Goal: Task Accomplishment & Management: Manage account settings

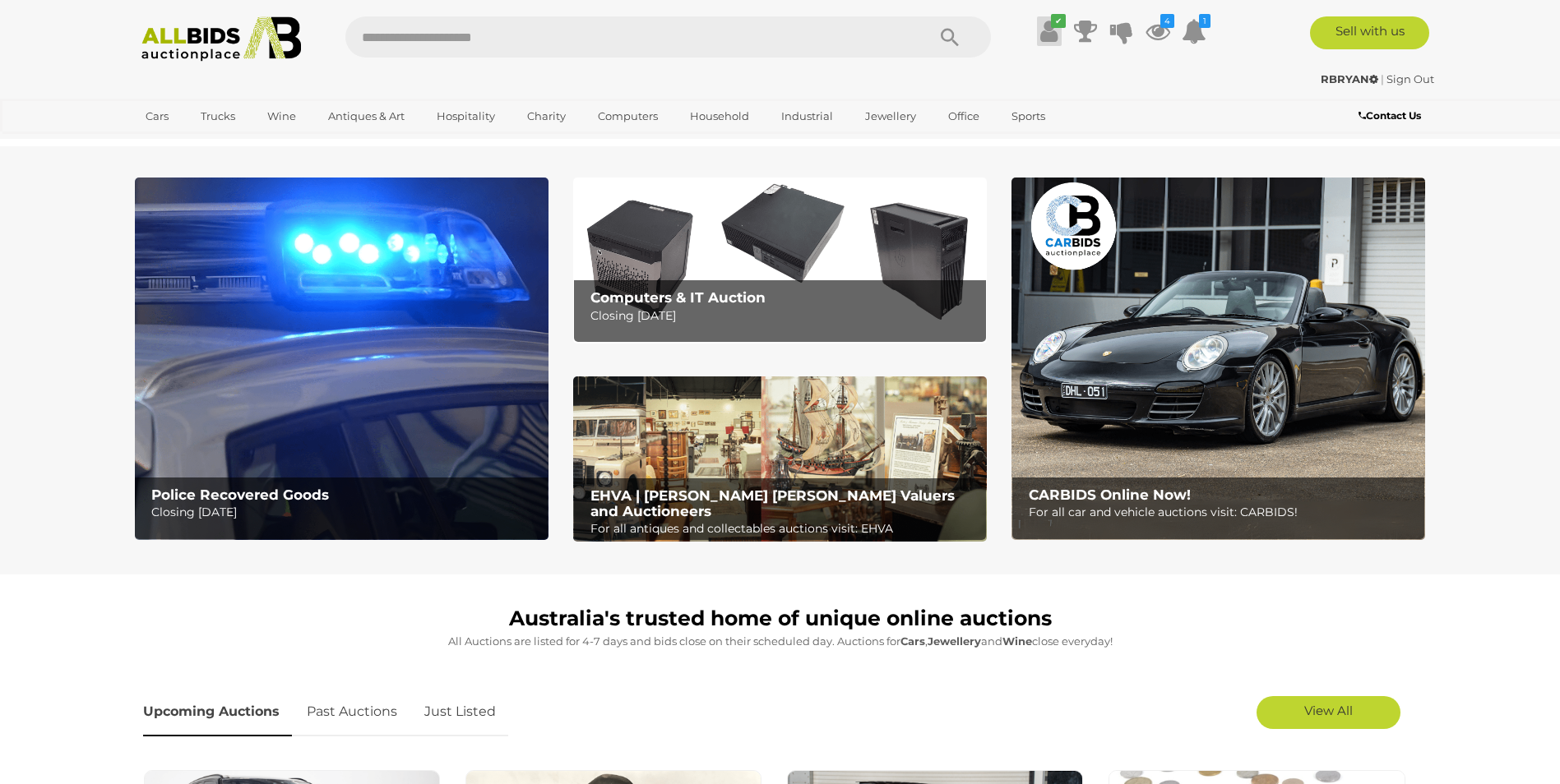
click at [1053, 20] on icon "✔" at bounding box center [1059, 21] width 15 height 14
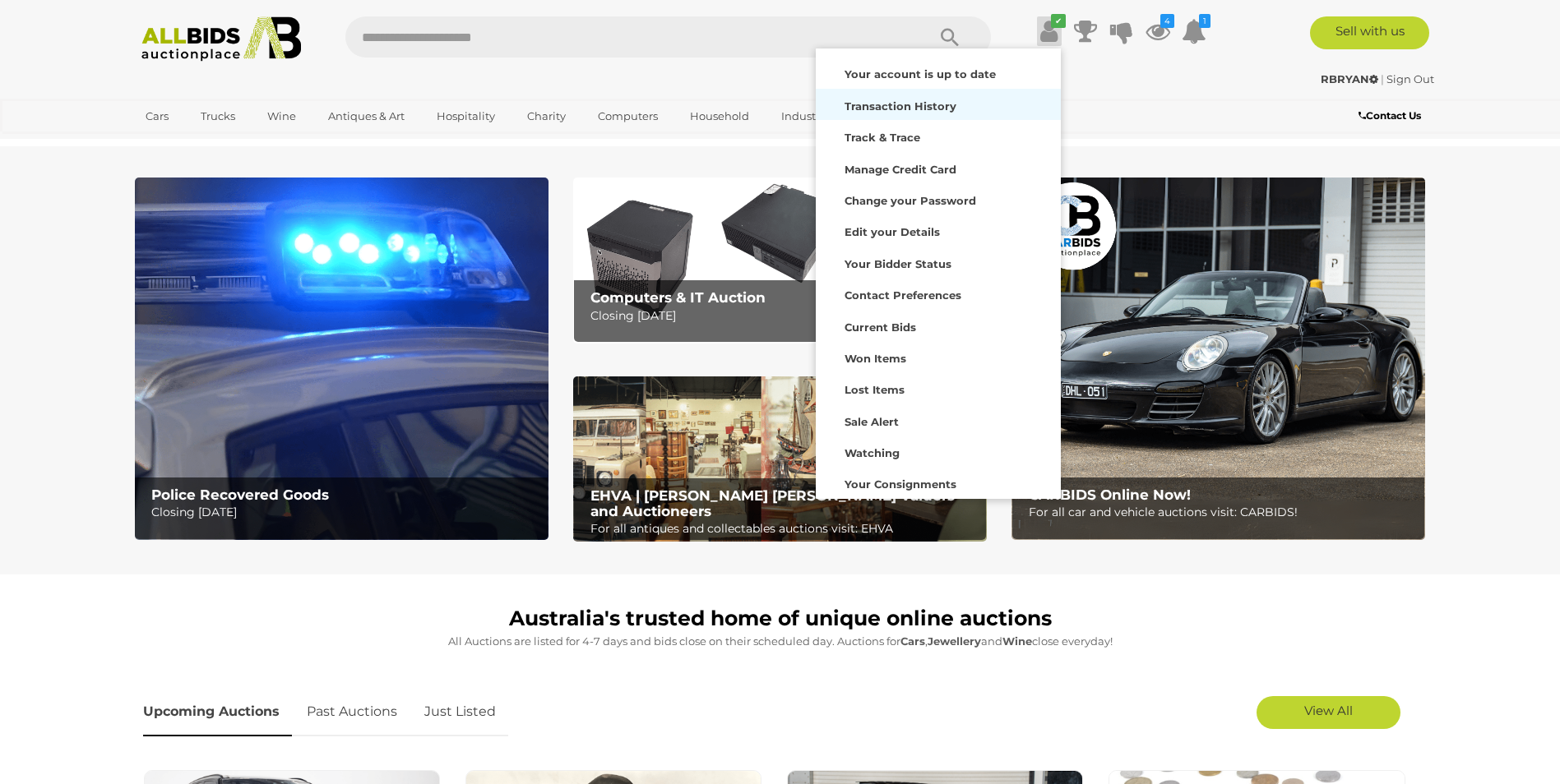
click at [905, 109] on strong "Transaction History" at bounding box center [900, 106] width 112 height 13
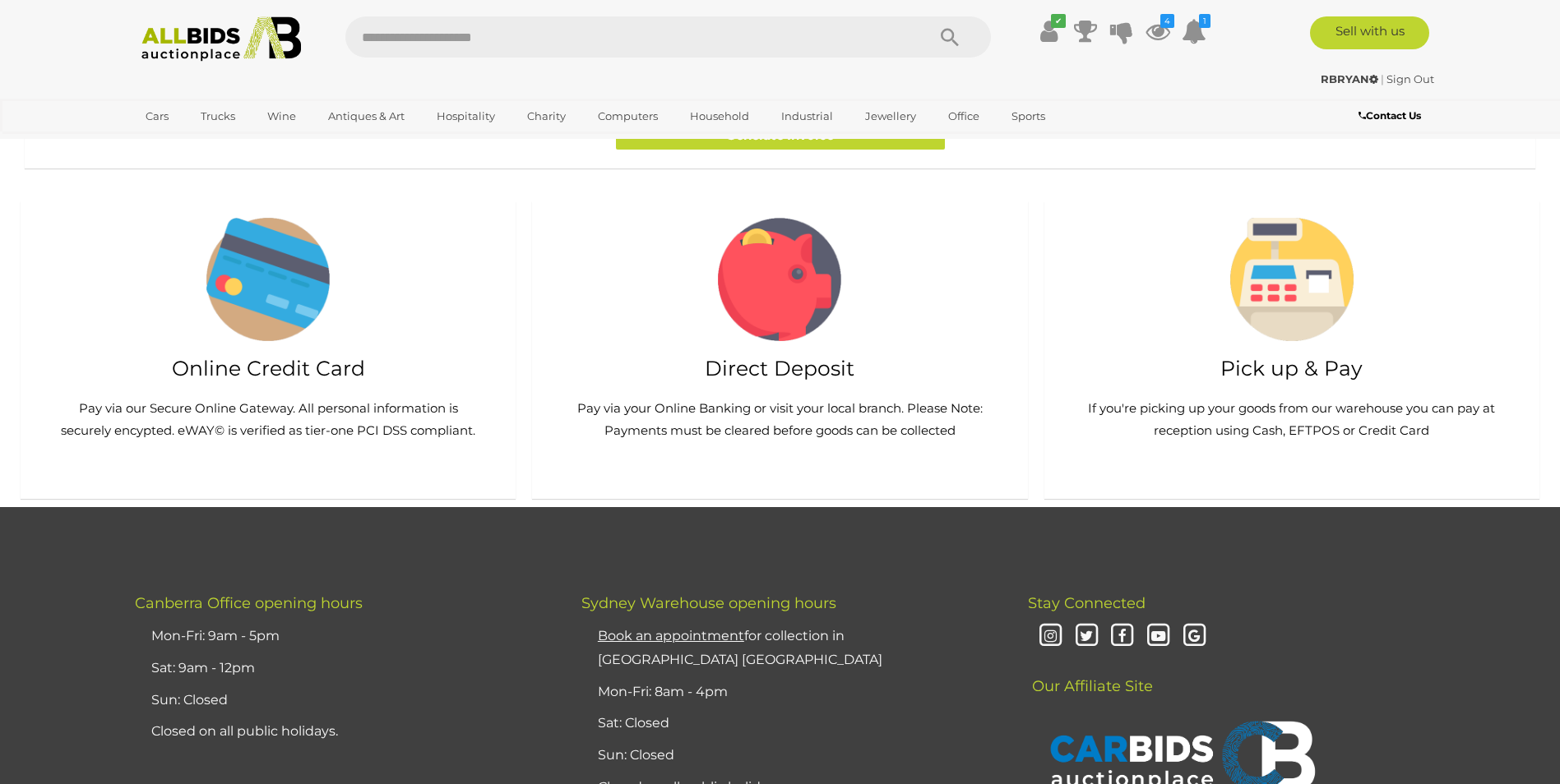
scroll to position [1151, 0]
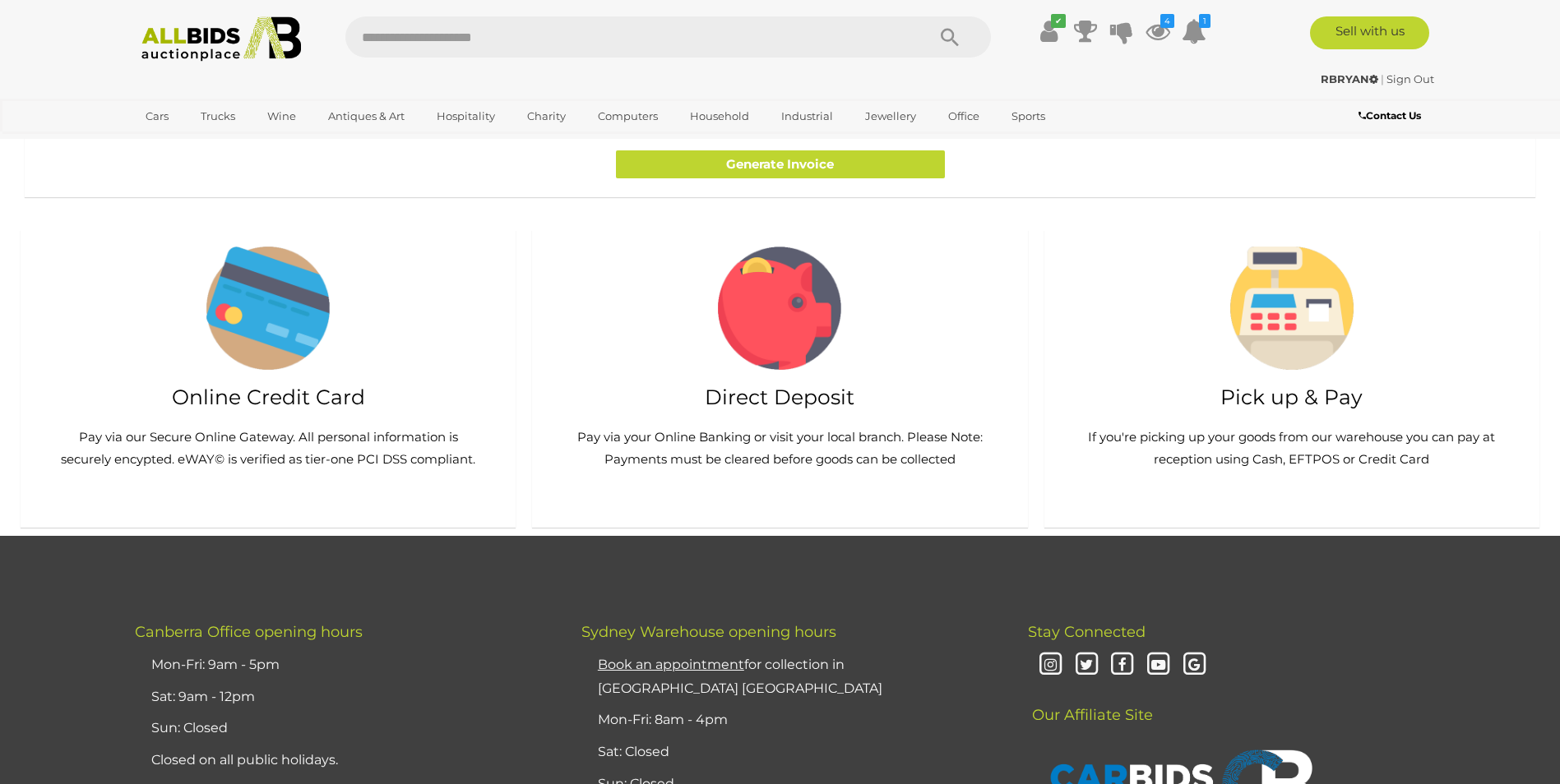
scroll to position [822, 0]
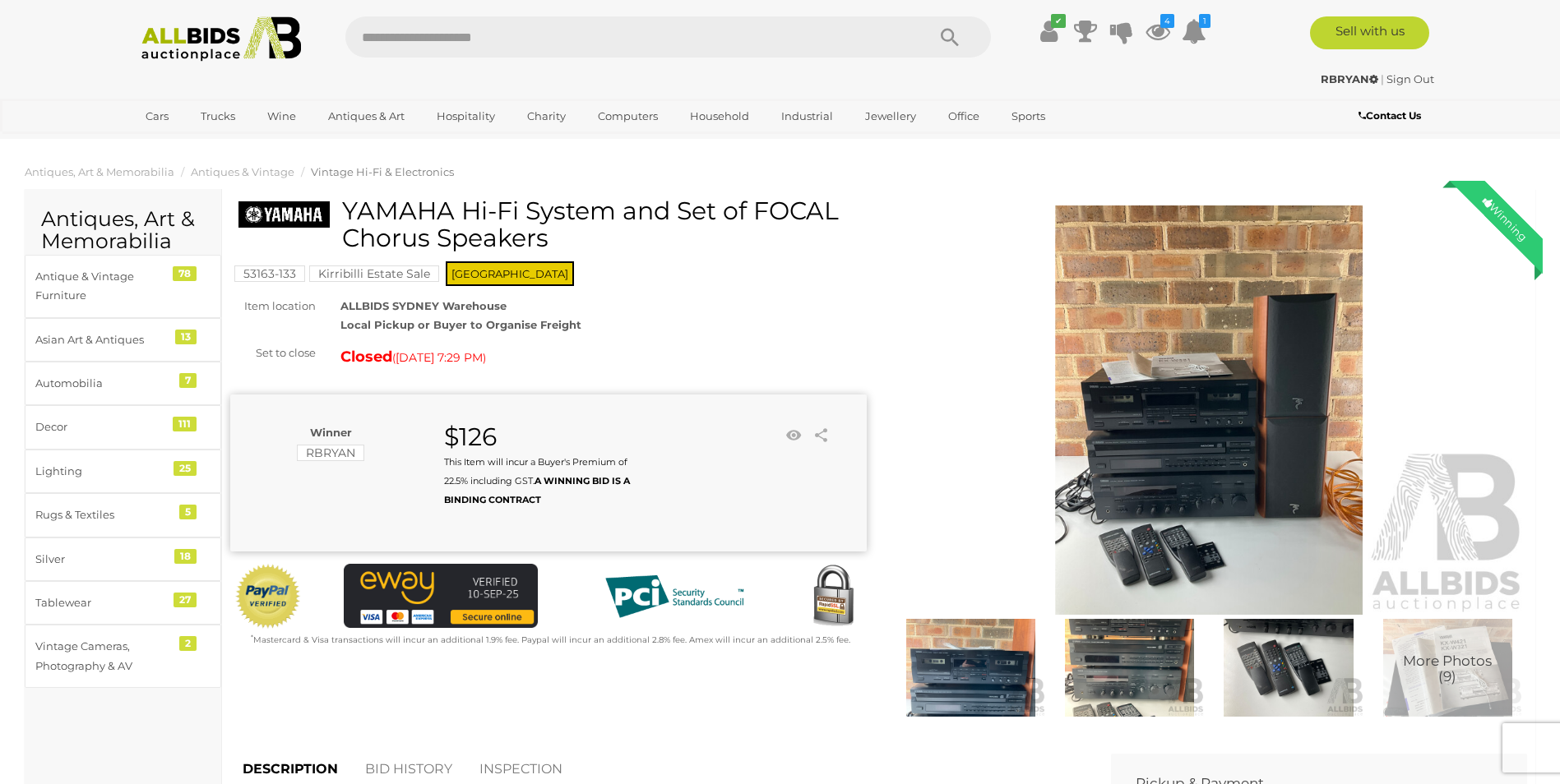
click at [1193, 480] on img at bounding box center [1209, 411] width 636 height 411
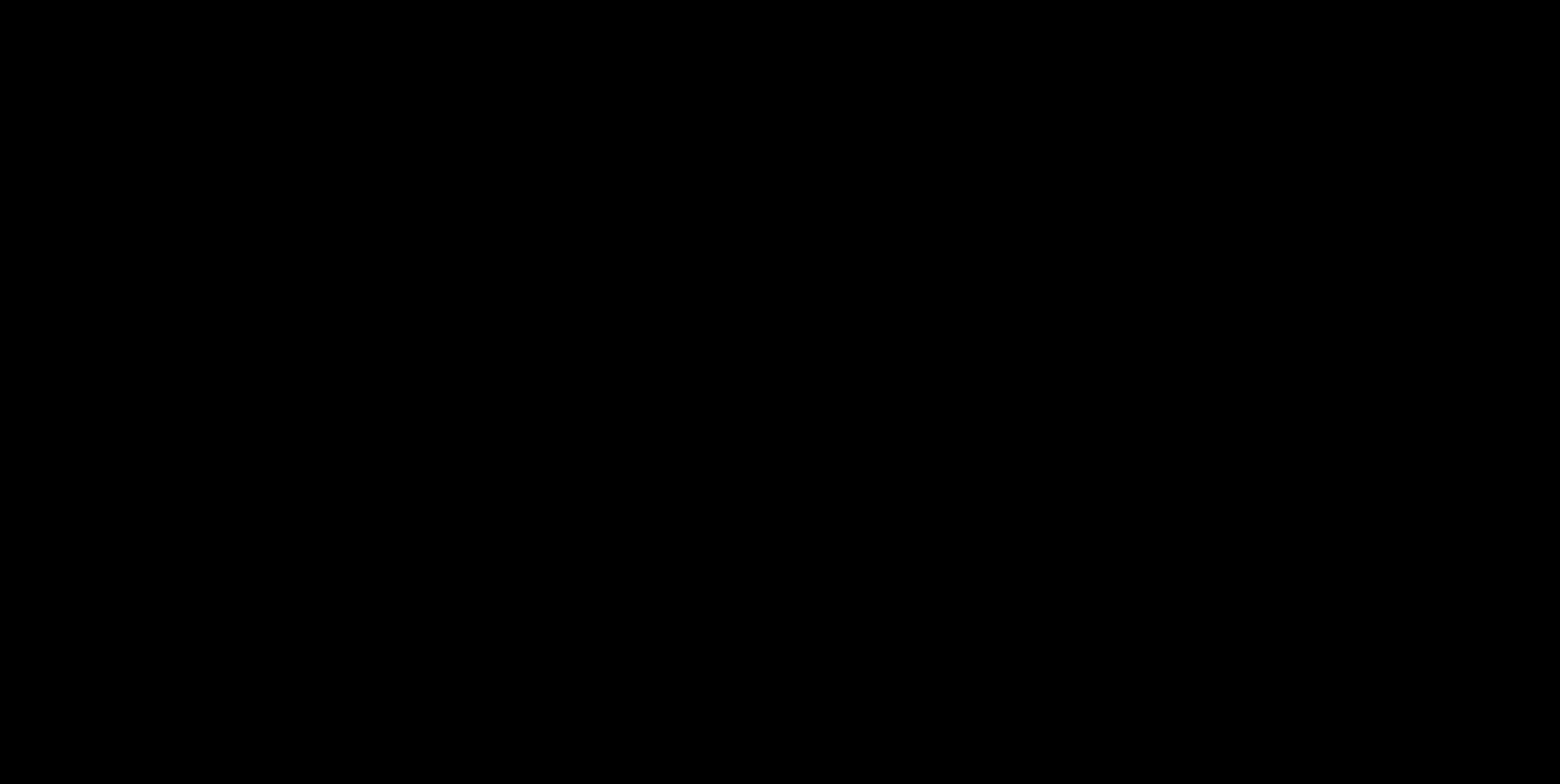
click at [1193, 480] on div at bounding box center [780, 347] width 1560 height 617
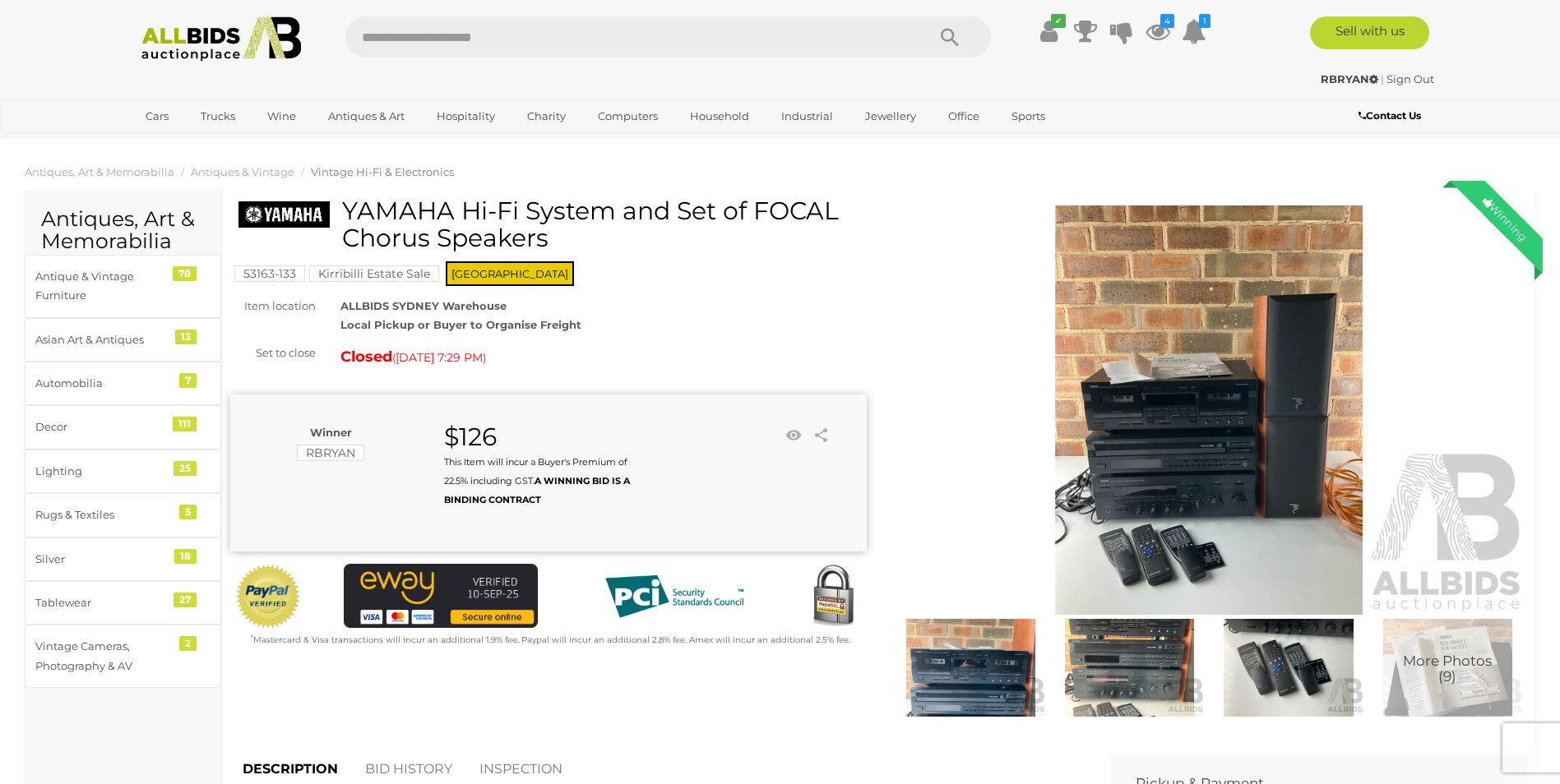
click at [1193, 481] on img at bounding box center [1209, 411] width 636 height 411
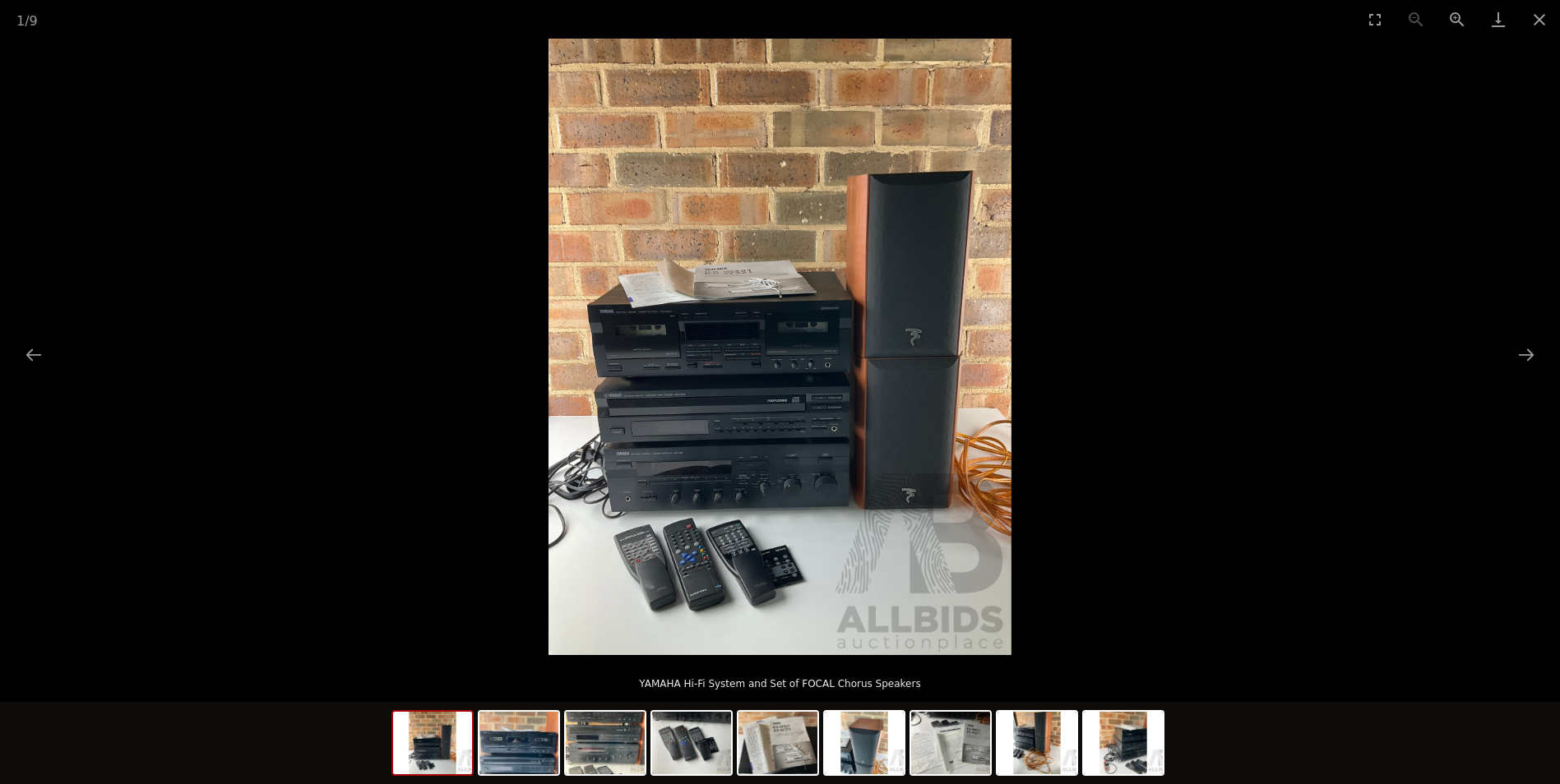
click at [737, 408] on img at bounding box center [780, 347] width 463 height 617
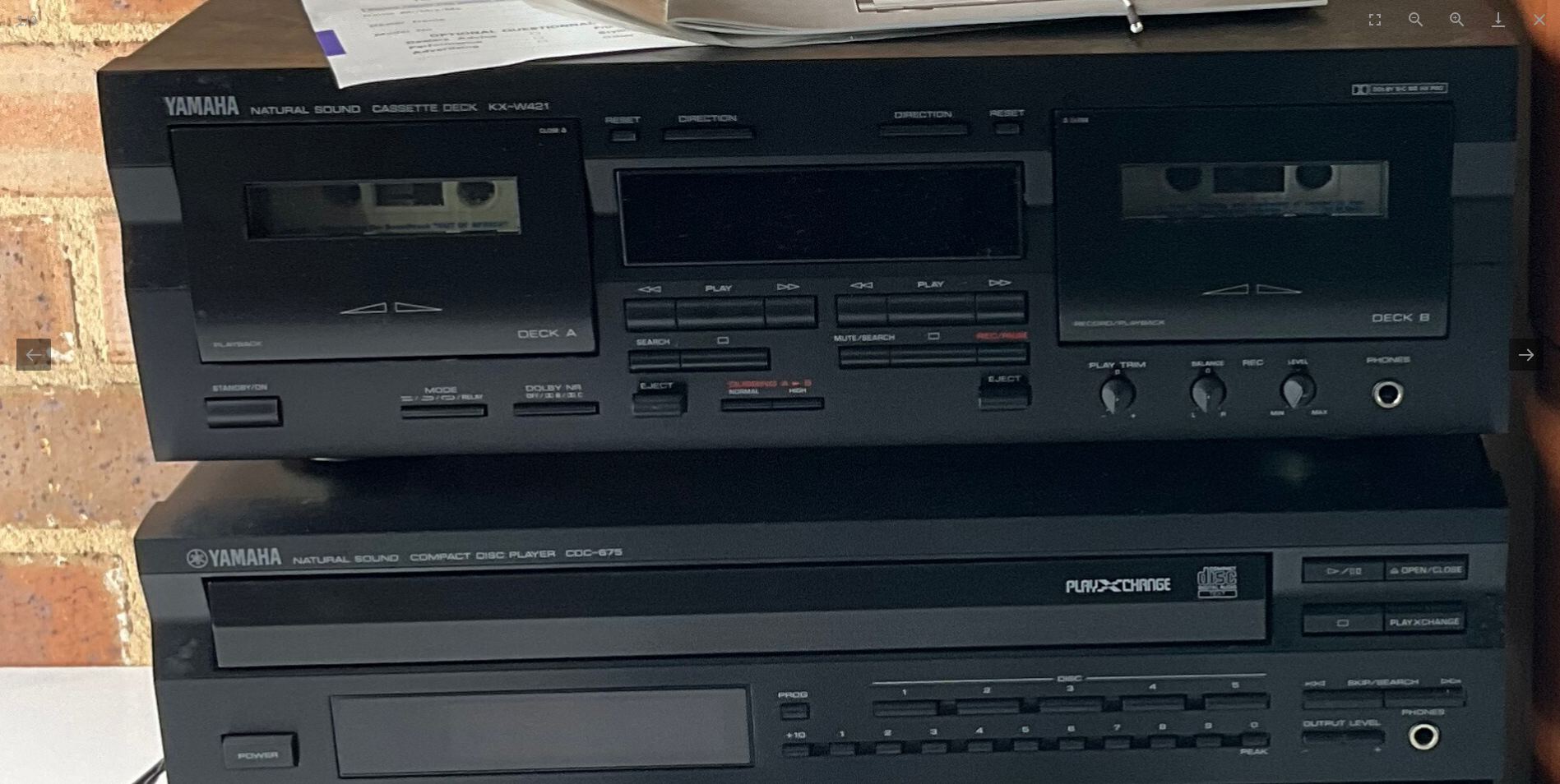
drag, startPoint x: 708, startPoint y: 424, endPoint x: 873, endPoint y: 541, distance: 202.3
click at [873, 541] on img at bounding box center [1131, 297] width 2484 height 3311
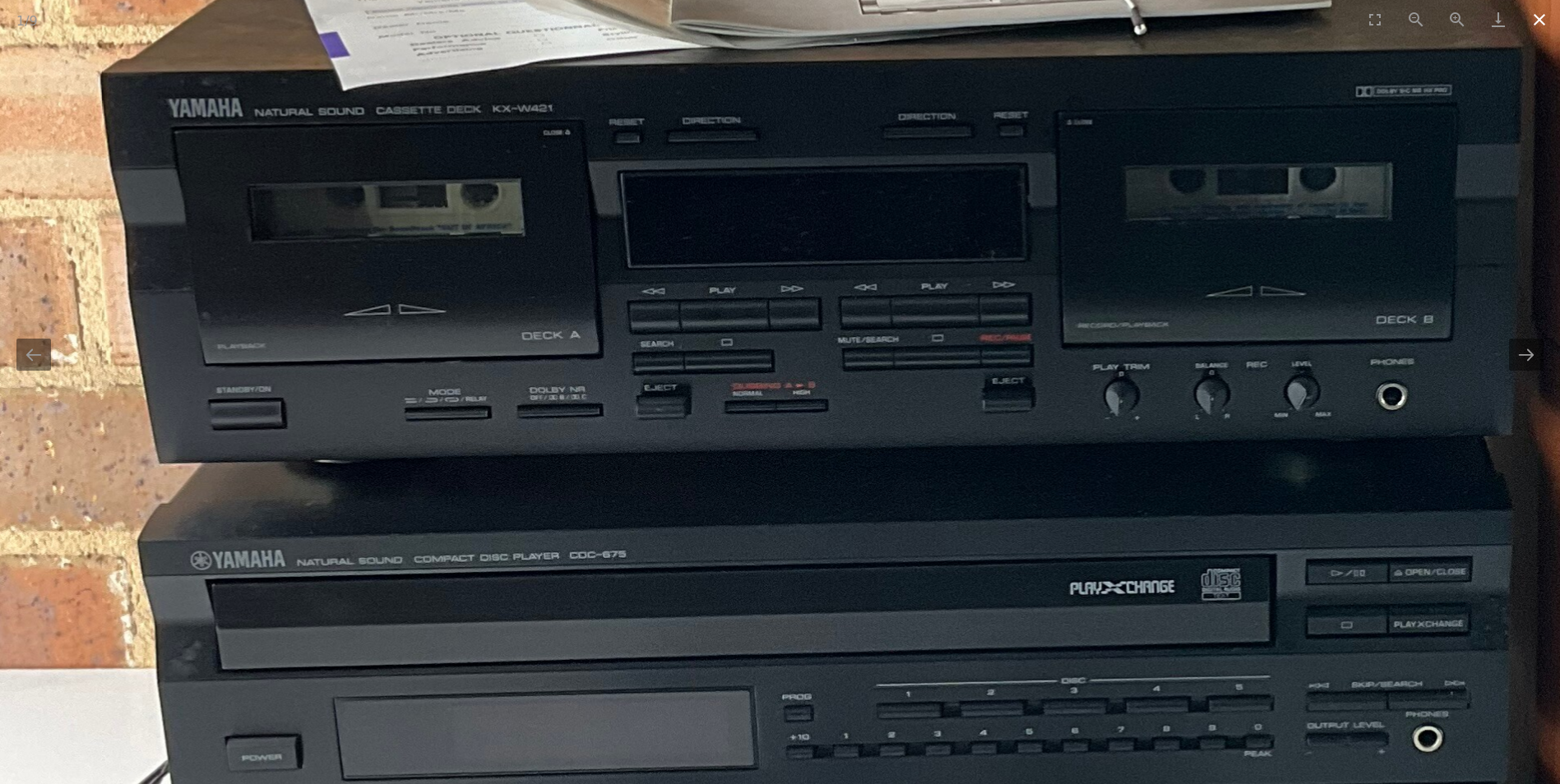
click at [1536, 28] on button "Close gallery" at bounding box center [1539, 19] width 41 height 39
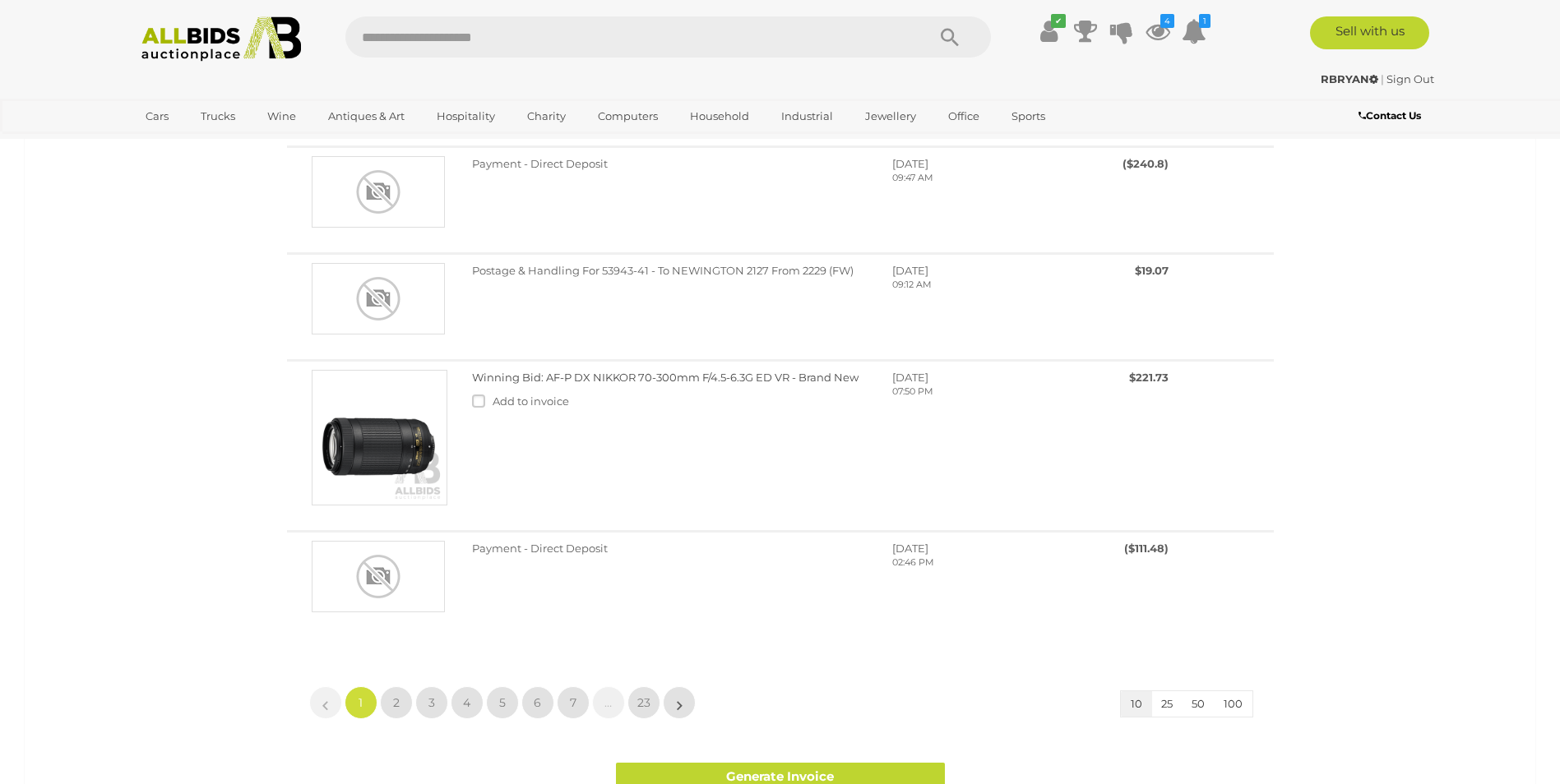
scroll to position [1296, 0]
